Goal: Obtain resource: Obtain resource

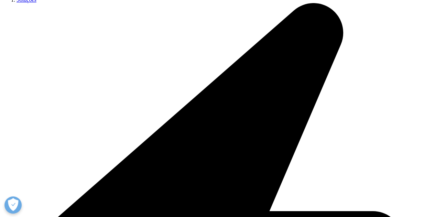
scroll to position [195, 0]
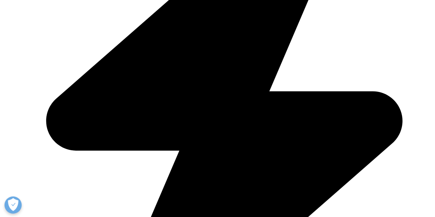
scroll to position [310, 0]
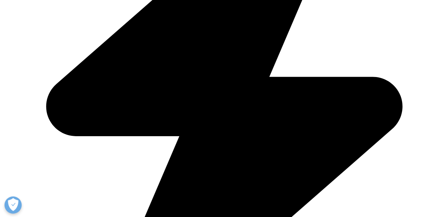
type input "[PERSON_NAME]"
type input "guerreiro"
select select "[GEOGRAPHIC_DATA]"
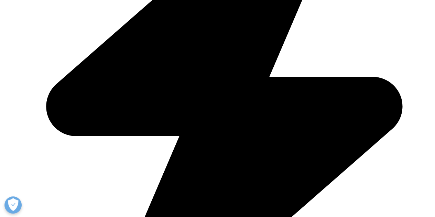
type input "liza.guerreiro@servier.com"
type input "Servier"
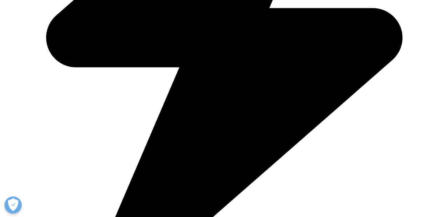
type input "MKT grouper"
drag, startPoint x: 31, startPoint y: 126, endPoint x: 29, endPoint y: 144, distance: 18.0
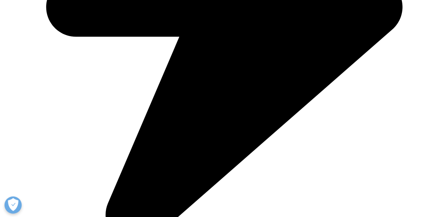
scroll to position [447, 0]
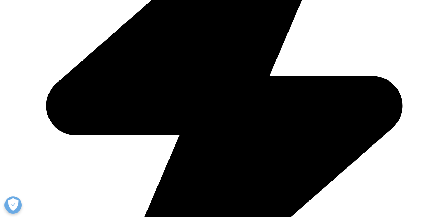
scroll to position [242, 0]
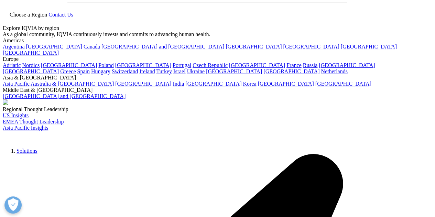
scroll to position [0, 0]
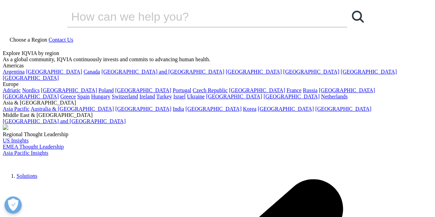
click at [8, 43] on icon at bounding box center [6, 46] width 6 height 6
click at [218, 27] on input "Search" at bounding box center [197, 16] width 261 height 21
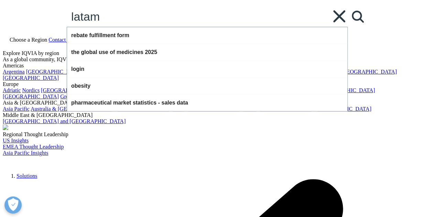
type input "latam"
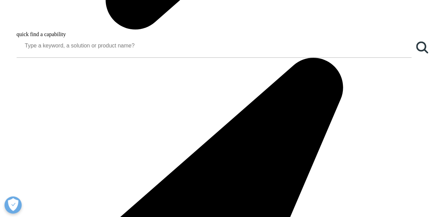
scroll to position [791, 0]
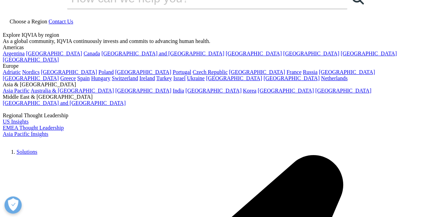
scroll to position [0, 0]
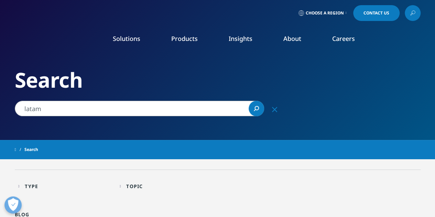
click at [198, 115] on input "latam" at bounding box center [139, 108] width 249 height 15
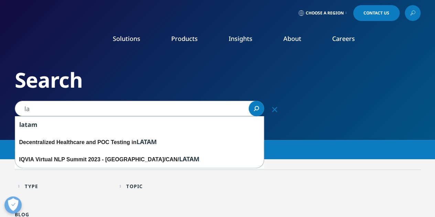
type input "l"
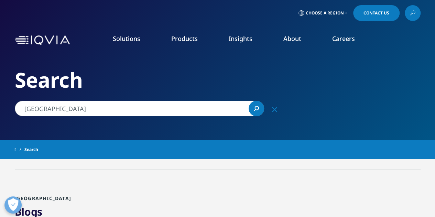
click at [259, 107] on link "Search Loading" at bounding box center [256, 108] width 15 height 15
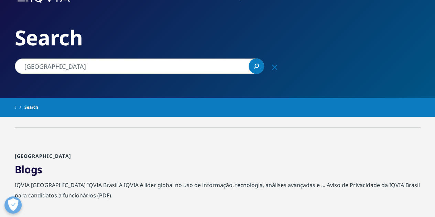
scroll to position [34, 0]
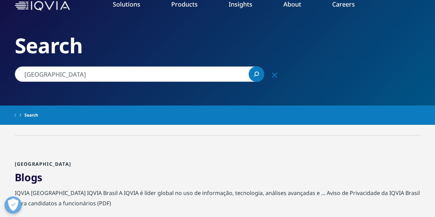
click at [44, 72] on input "brasil" at bounding box center [139, 73] width 249 height 15
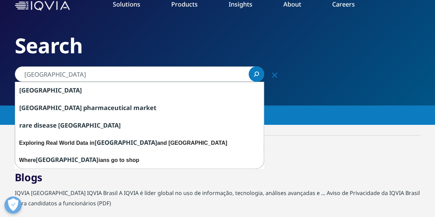
type input "brazil"
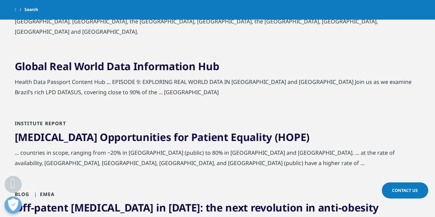
scroll to position [722, 0]
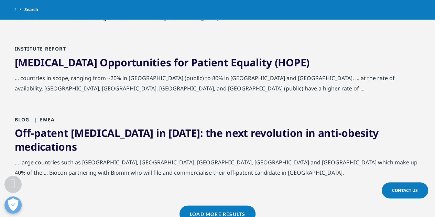
click at [199, 206] on link "Load More Results" at bounding box center [218, 214] width 76 height 17
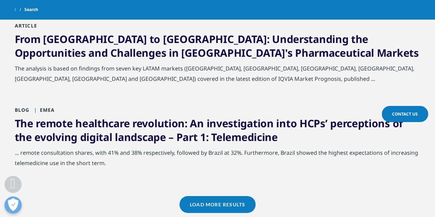
scroll to position [1582, 0]
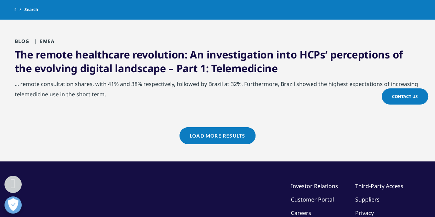
click at [218, 127] on link "Load More Results" at bounding box center [218, 135] width 76 height 17
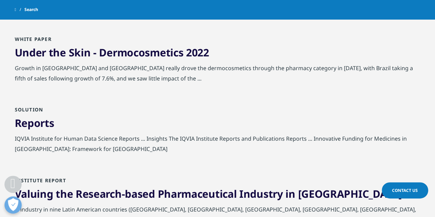
scroll to position [1754, 0]
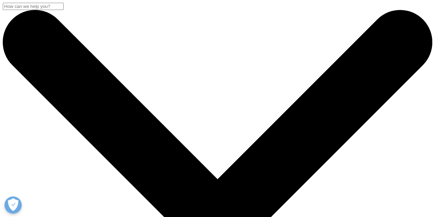
click at [64, 10] on input "Search" at bounding box center [33, 6] width 61 height 7
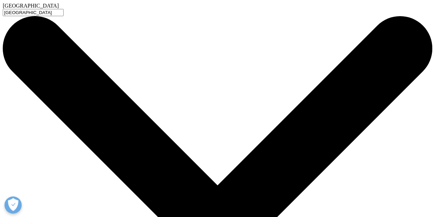
type input "brazil"
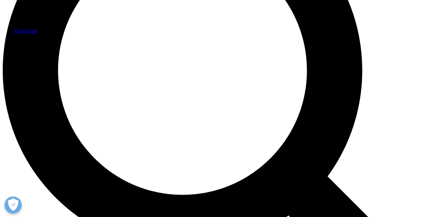
scroll to position [344, 0]
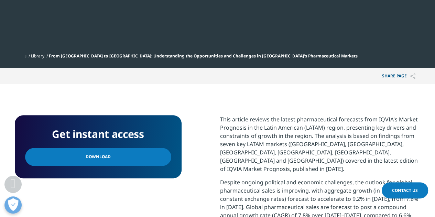
click at [108, 148] on link "Download" at bounding box center [98, 157] width 146 height 18
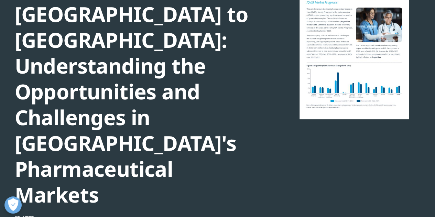
scroll to position [0, 0]
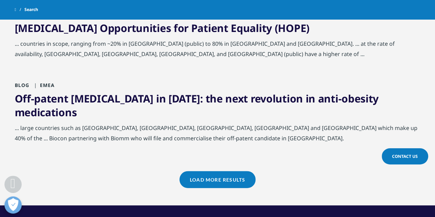
scroll to position [791, 0]
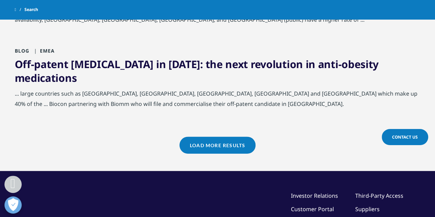
click at [203, 137] on link "Load More Results" at bounding box center [218, 145] width 76 height 17
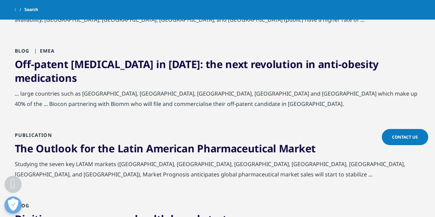
click at [189, 141] on link "The Outlook for the Latin American Pharmaceutical Market" at bounding box center [165, 148] width 301 height 14
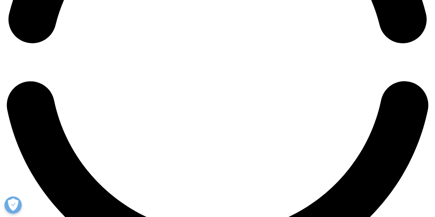
scroll to position [1032, 0]
